Goal: Navigation & Orientation: Find specific page/section

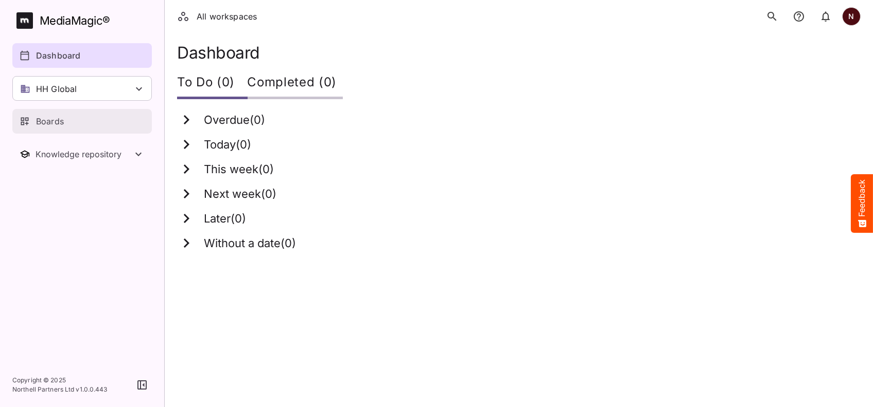
click at [37, 119] on p "Boards" at bounding box center [50, 121] width 28 height 12
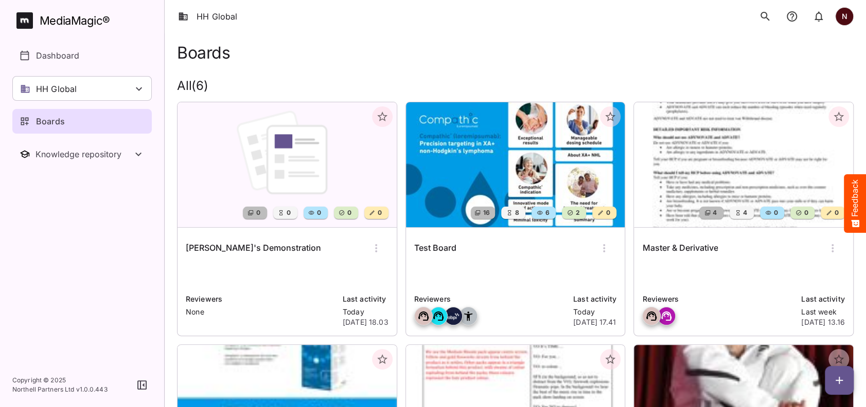
click at [492, 169] on img at bounding box center [515, 164] width 219 height 125
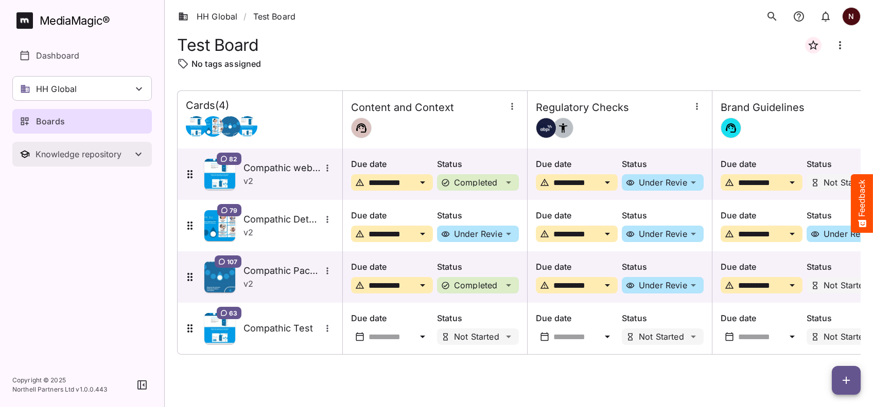
click at [96, 155] on div "Knowledge repository" at bounding box center [83, 154] width 97 height 10
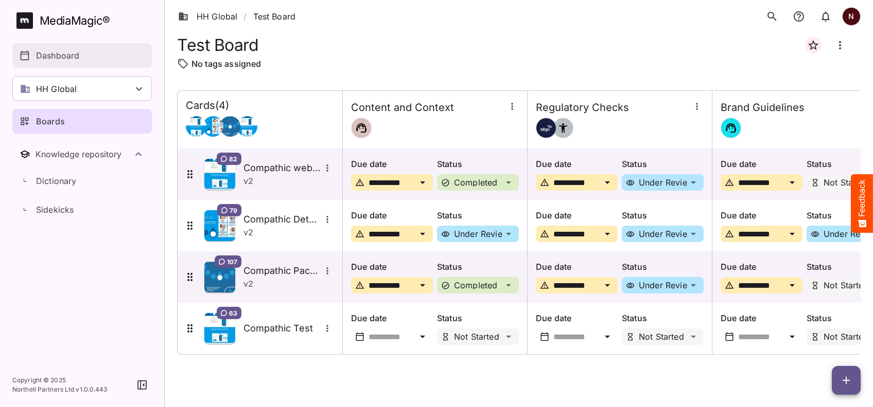
click at [49, 54] on p "Dashboard" at bounding box center [57, 55] width 43 height 12
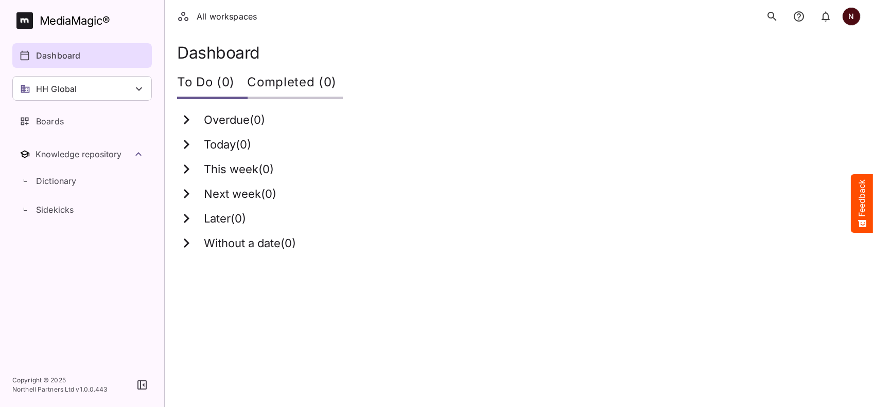
click at [440, 96] on div "To Do (0) Completed (0)" at bounding box center [518, 83] width 683 height 31
click at [324, 157] on div "This week ( 0 )" at bounding box center [518, 169] width 683 height 25
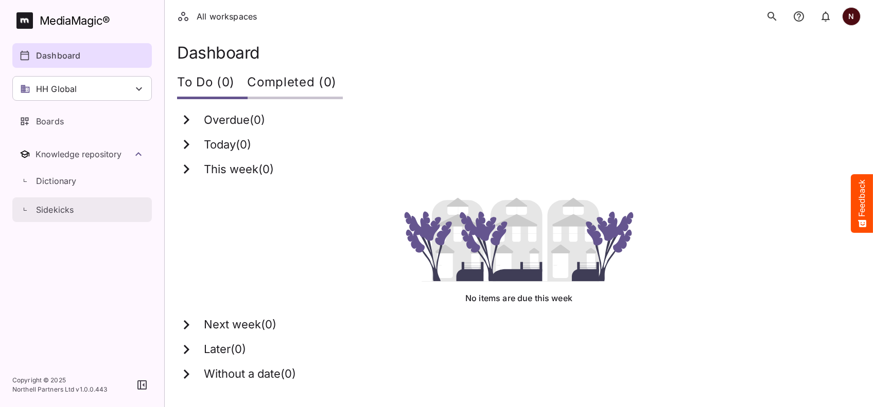
click at [59, 212] on p "Sidekicks" at bounding box center [55, 210] width 38 height 12
